Goal: Information Seeking & Learning: Learn about a topic

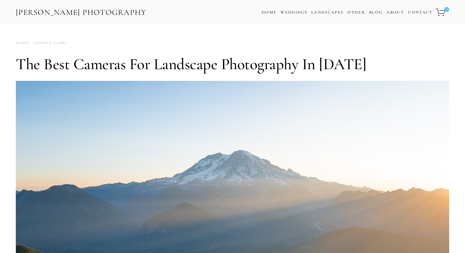
click at [193, 137] on img at bounding box center [232, 225] width 433 height 289
click at [251, 55] on h1 "The Best Cameras for Landscape Photography in [DATE]" at bounding box center [232, 64] width 433 height 19
